Goal: Information Seeking & Learning: Learn about a topic

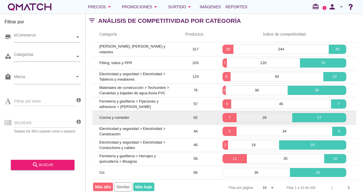
scroll to position [37, 0]
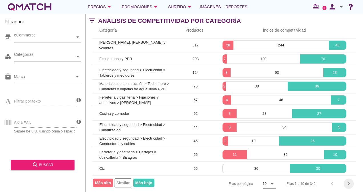
click at [350, 181] on icon "chevron_right" at bounding box center [348, 184] width 7 height 7
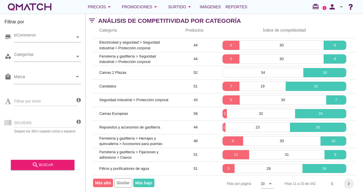
click at [345, 181] on icon "chevron_right" at bounding box center [348, 184] width 7 height 7
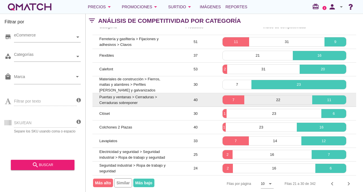
scroll to position [40, 0]
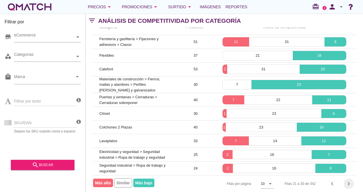
click at [348, 181] on icon "chevron_right" at bounding box center [348, 184] width 7 height 7
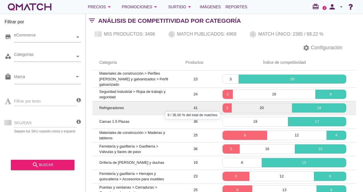
scroll to position [0, 0]
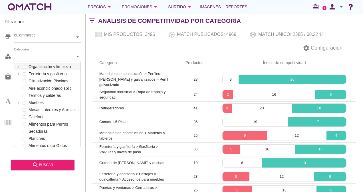
click at [19, 56] on div "Categorías" at bounding box center [44, 57] width 61 height 6
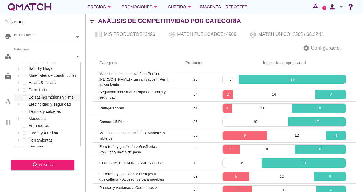
scroll to position [228, 0]
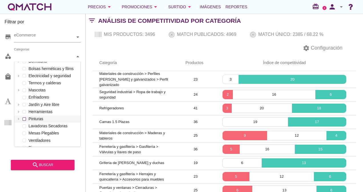
click at [25, 62] on div "Categorías Organización y limpieza Ferretería y gasfitería Climatización Piscin…" at bounding box center [47, 57] width 67 height 10
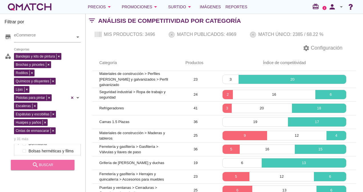
click at [37, 165] on icon "search" at bounding box center [35, 165] width 7 height 7
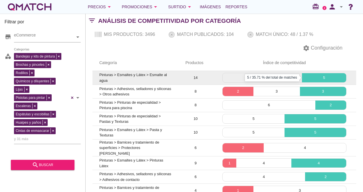
click at [321, 79] on p "5" at bounding box center [324, 78] width 44 height 6
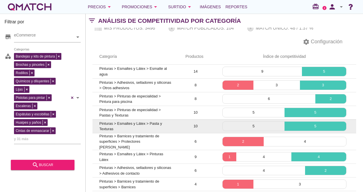
scroll to position [0, 0]
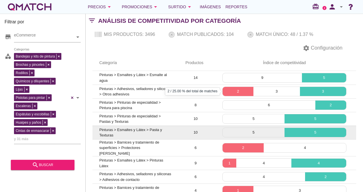
click at [241, 90] on p "2" at bounding box center [238, 92] width 31 height 6
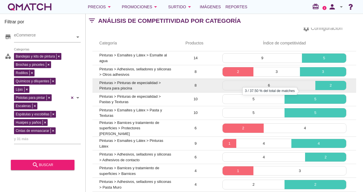
scroll to position [29, 0]
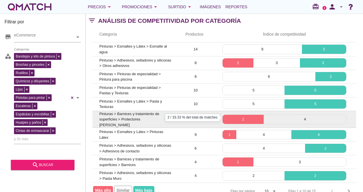
click at [253, 117] on p "2" at bounding box center [243, 120] width 41 height 6
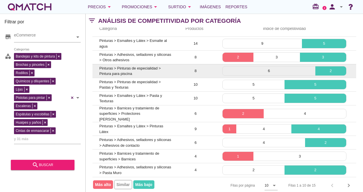
scroll to position [37, 0]
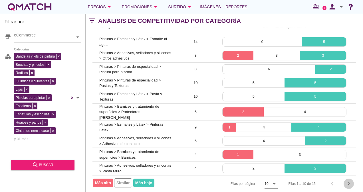
click at [352, 181] on icon "chevron_right" at bounding box center [348, 184] width 7 height 7
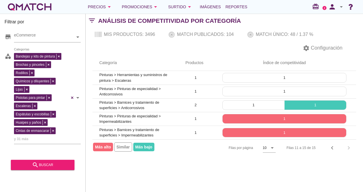
click at [349, 148] on div "Filas 11 a 15 de 15 chevron_left chevron_right" at bounding box center [318, 148] width 76 height 14
click at [333, 148] on icon "chevron_left" at bounding box center [332, 148] width 7 height 7
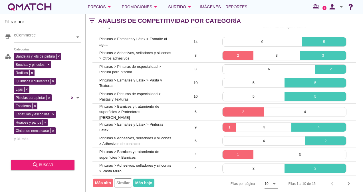
scroll to position [37, 0]
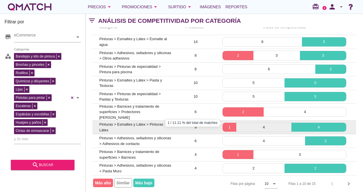
click at [230, 125] on p "1" at bounding box center [230, 128] width 14 height 6
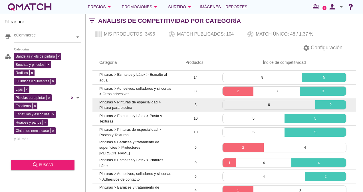
scroll to position [0, 0]
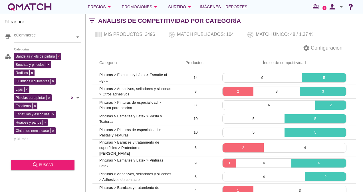
click at [57, 55] on span at bounding box center [58, 56] width 5 height 5
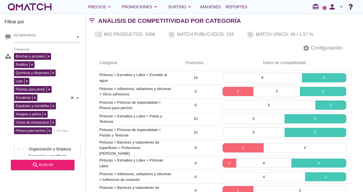
scroll to position [85, 66]
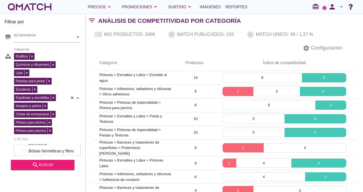
click at [47, 56] on div "Brochas y pinceles" at bounding box center [33, 56] width 27 height 6
click at [32, 54] on div "Rodillos Químicos y diluyentes Lijas Pistolas para pintar Escaleras Espátulas y…" at bounding box center [41, 97] width 55 height 91
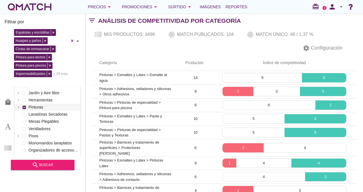
scroll to position [270, 0]
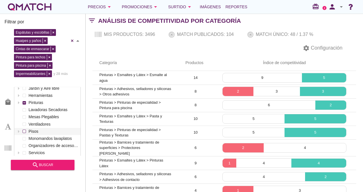
click at [23, 130] on span at bounding box center [24, 131] width 3 height 3
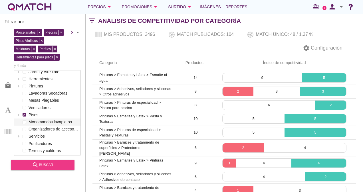
click at [60, 165] on div "search buscar" at bounding box center [42, 165] width 54 height 7
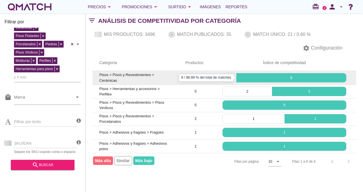
click at [273, 79] on p "8" at bounding box center [291, 78] width 110 height 6
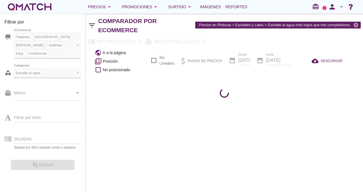
checkbox input "false"
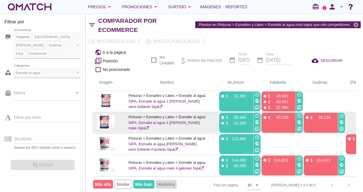
scroll to position [25, 42]
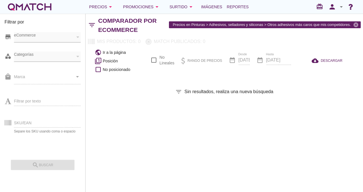
checkbox input "false"
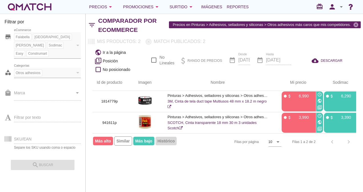
scroll to position [0, 12]
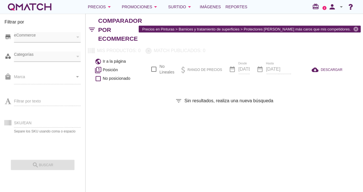
checkbox input "false"
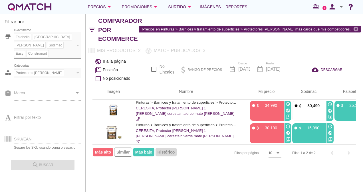
scroll to position [0, 54]
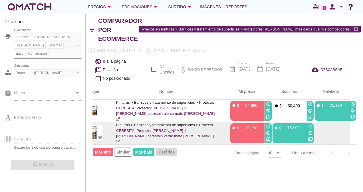
click at [300, 125] on div "fiber_manual_record attach_money 15,990" at bounding box center [289, 128] width 30 height 6
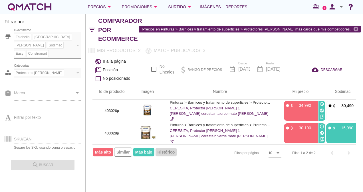
scroll to position [0, 0]
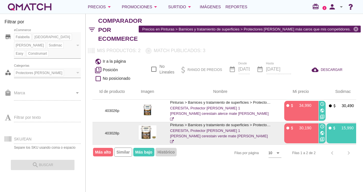
click at [199, 127] on p "Pinturas > Barnices y tratamiento de superficies > Protectores de madera" at bounding box center [220, 125] width 100 height 6
click at [174, 140] on icon at bounding box center [172, 142] width 4 height 4
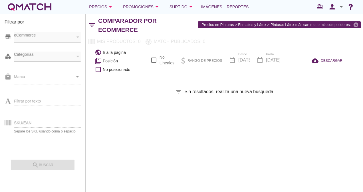
checkbox input "false"
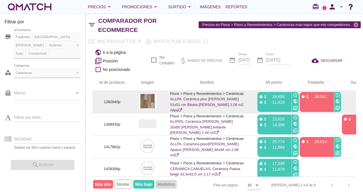
click at [182, 108] on icon at bounding box center [180, 110] width 4 height 4
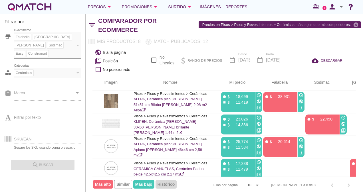
scroll to position [0, 41]
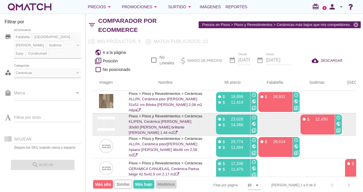
click at [329, 115] on div "fiber_manual_record attach_money 22,450" at bounding box center [316, 125] width 33 height 20
click at [338, 121] on div "public" at bounding box center [338, 124] width 7 height 7
click at [338, 116] on icon "access_time" at bounding box center [338, 118] width 5 height 5
click at [328, 116] on div "fiber_manual_record attach_money 22,450" at bounding box center [317, 119] width 30 height 6
